Goal: Task Accomplishment & Management: Manage account settings

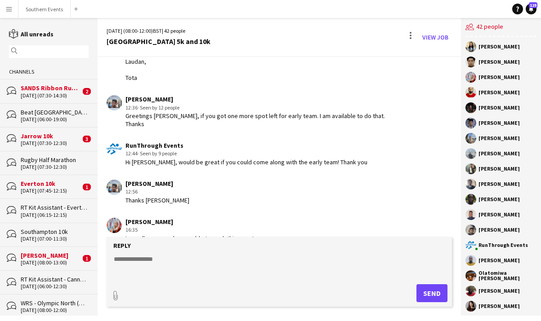
scroll to position [1750, 0]
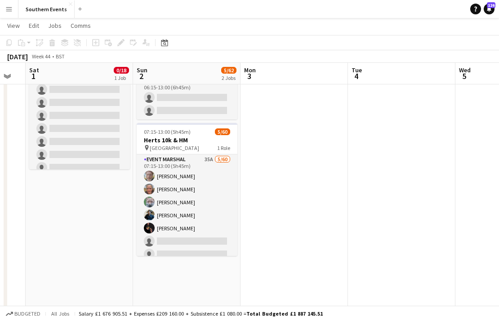
scroll to position [0, 288]
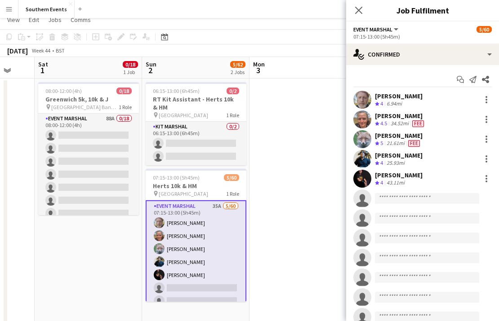
scroll to position [0, 0]
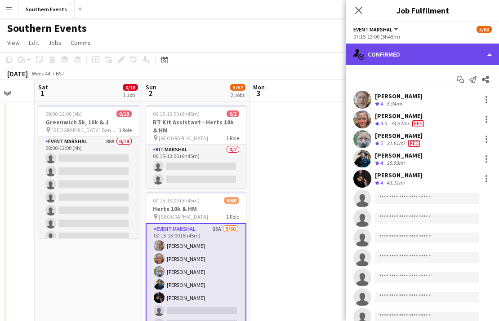
click at [450, 56] on div "single-neutral-actions-check-2 Confirmed" at bounding box center [422, 55] width 153 height 22
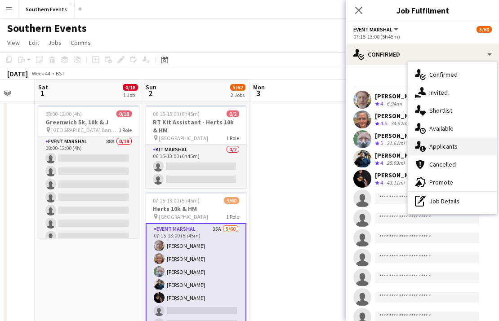
click at [463, 150] on div "single-neutral-actions-information Applicants" at bounding box center [452, 147] width 89 height 18
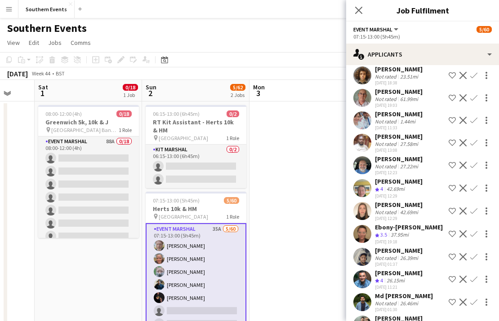
scroll to position [609, 0]
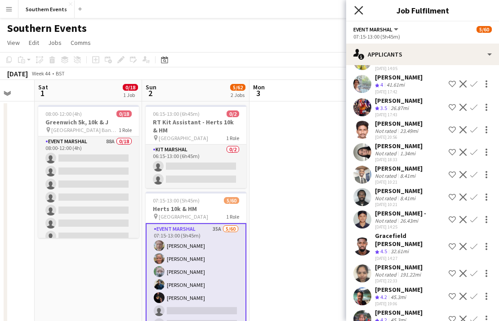
click at [357, 12] on icon at bounding box center [358, 10] width 9 height 9
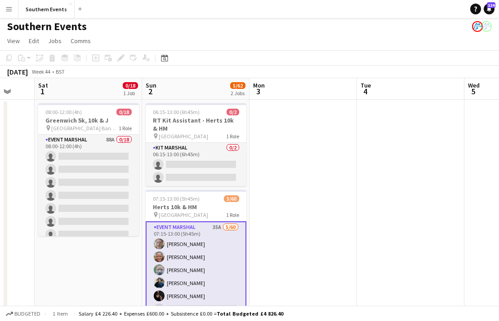
scroll to position [5, 0]
